Goal: Information Seeking & Learning: Learn about a topic

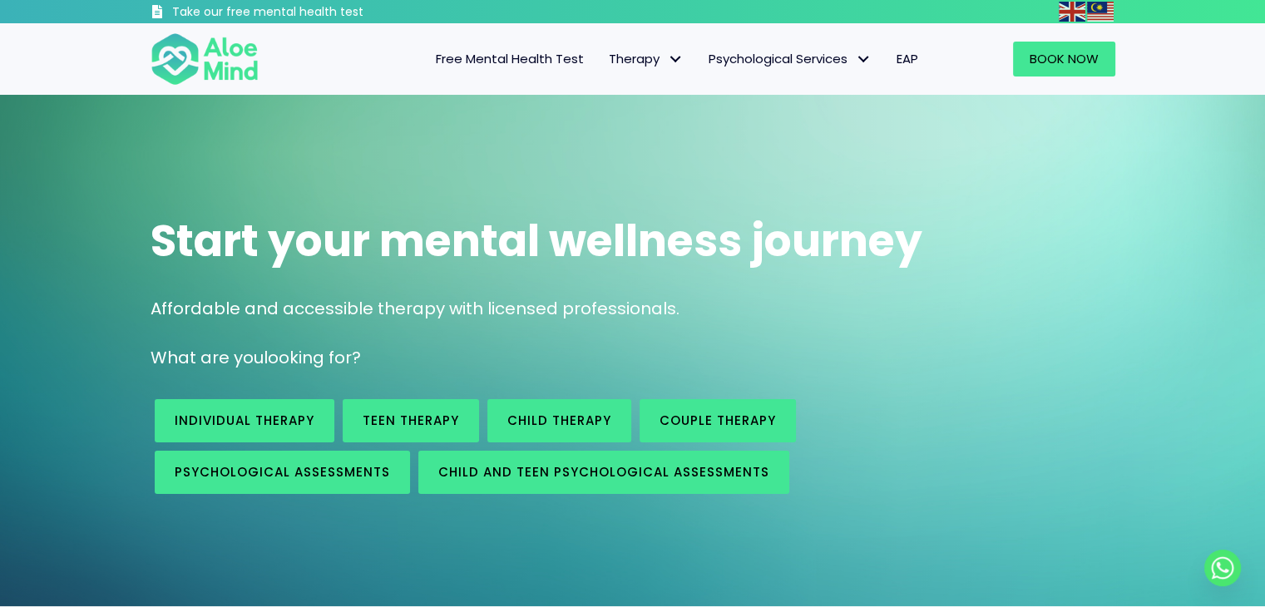
click at [535, 60] on span "Free Mental Health Test" at bounding box center [510, 58] width 148 height 17
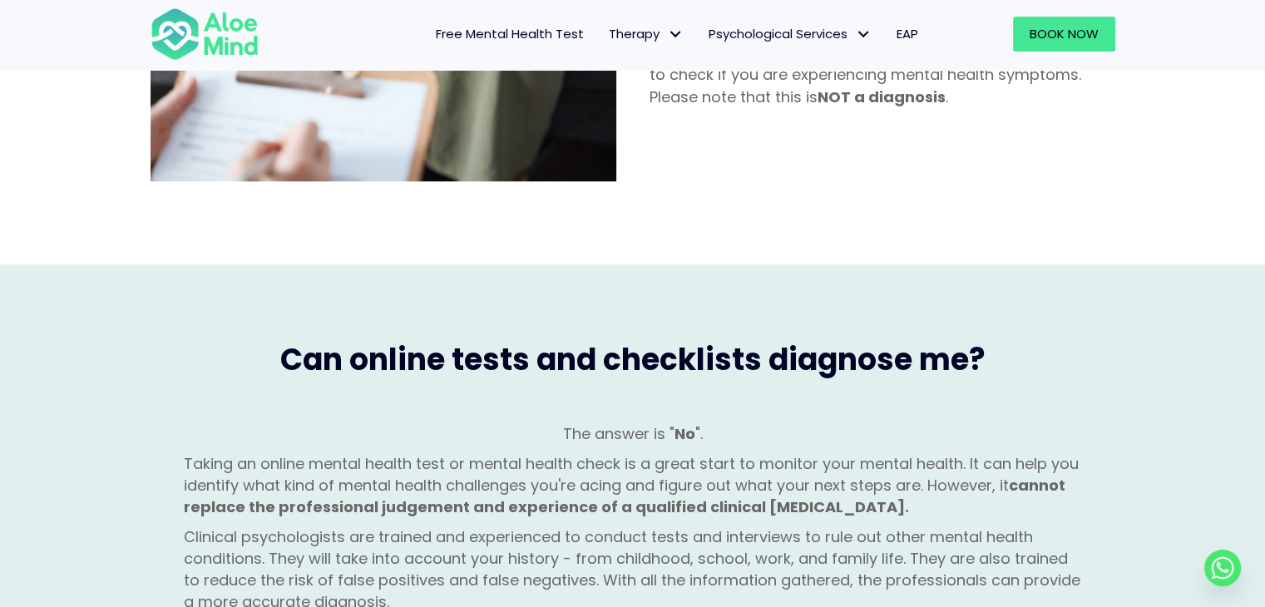
scroll to position [1081, 0]
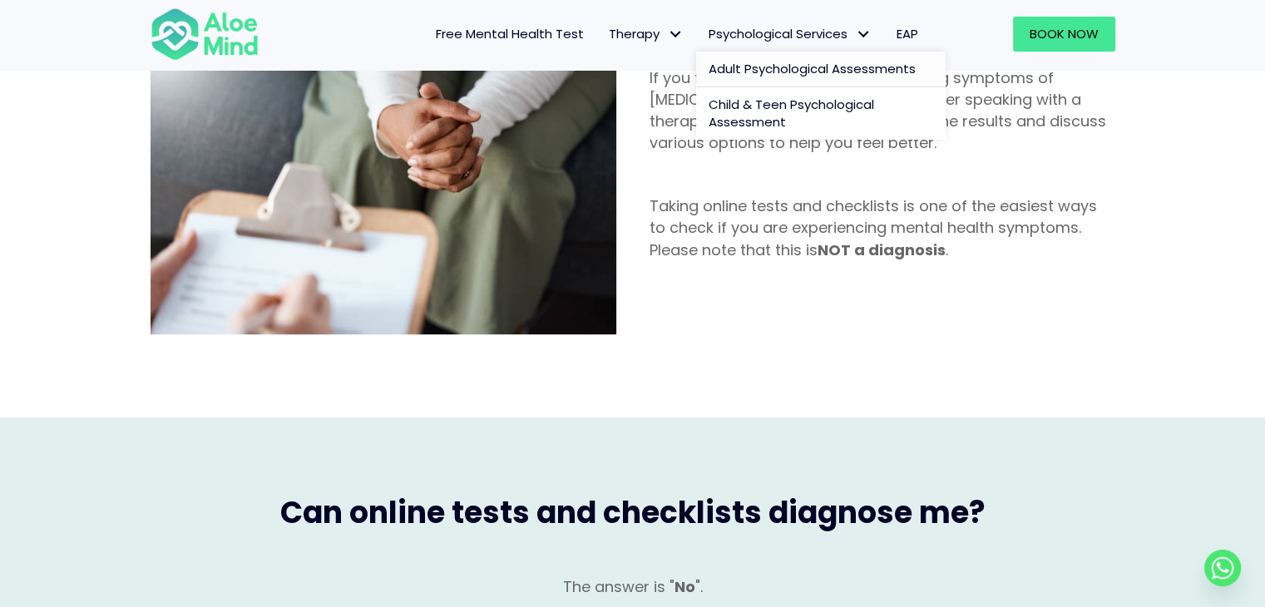
click at [798, 67] on span "Adult Psychological Assessments" at bounding box center [811, 68] width 207 height 17
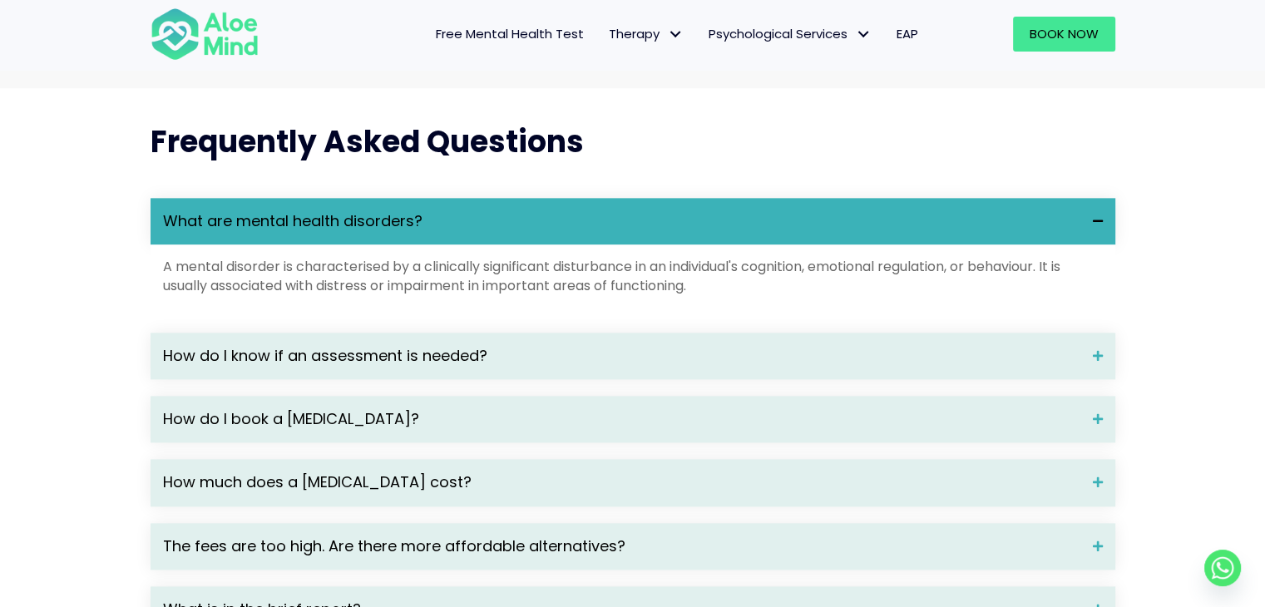
scroll to position [2245, 0]
